Goal: Information Seeking & Learning: Find specific fact

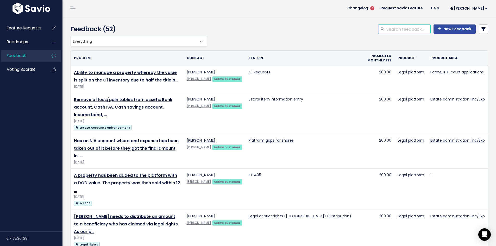
click at [386, 28] on input "search" at bounding box center [408, 28] width 44 height 9
click at [31, 55] on link "Feedback" at bounding box center [22, 56] width 42 height 12
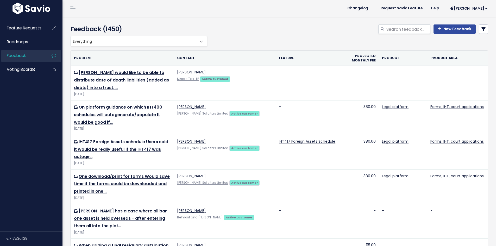
select select
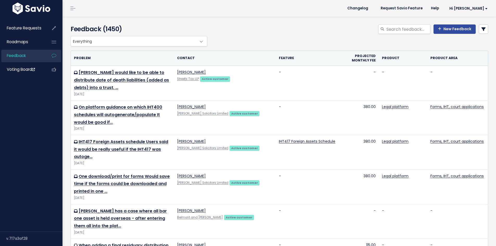
select select
click at [481, 29] on icon at bounding box center [483, 29] width 4 height 4
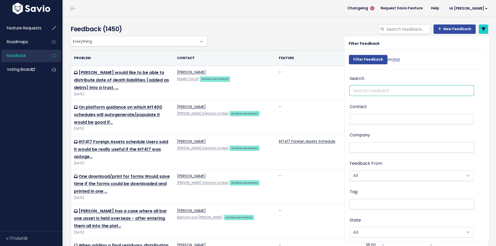
click at [365, 91] on input "text" at bounding box center [411, 90] width 124 height 10
type input "premium bond"
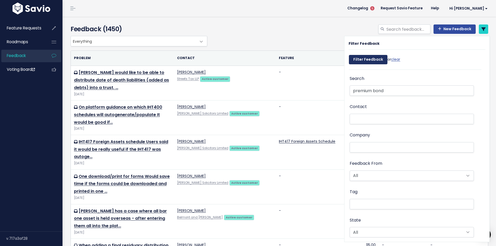
click at [373, 61] on input "Filter Feedback" at bounding box center [368, 59] width 39 height 9
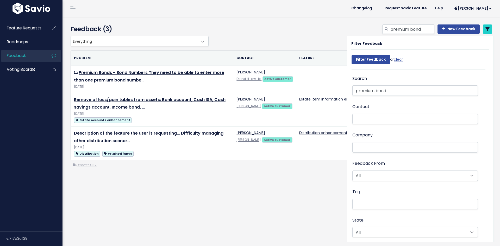
select select
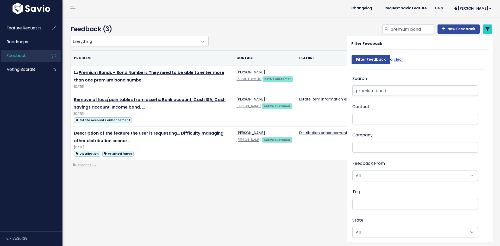
select select
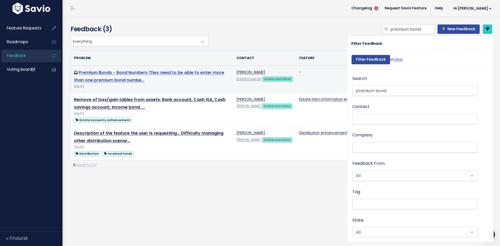
click at [131, 74] on link "Premium Bonds - Bond Numbers They need to be able to enter more than one premiu…" at bounding box center [149, 76] width 150 height 14
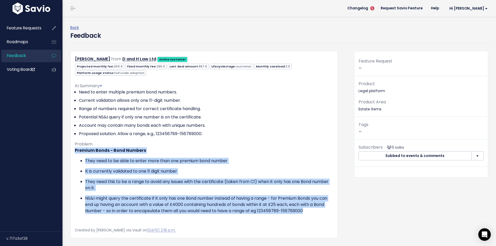
drag, startPoint x: 75, startPoint y: 149, endPoint x: 322, endPoint y: 213, distance: 254.3
click at [322, 213] on div "Premium Bonds - Bond Numbers They need to be able to enter more than one premiu…" at bounding box center [204, 185] width 258 height 77
copy div "Premium Bonds - Bond Numbers They need to be able to enter more than one premiu…"
